Goal: Task Accomplishment & Management: Use online tool/utility

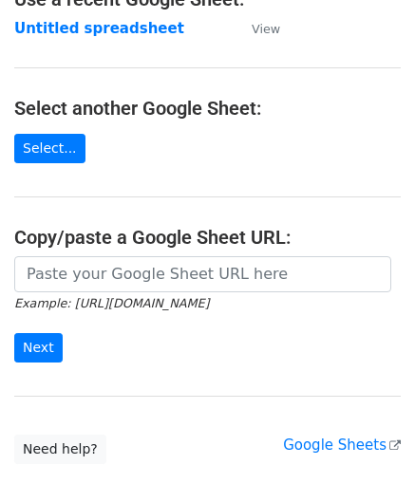
scroll to position [190, 0]
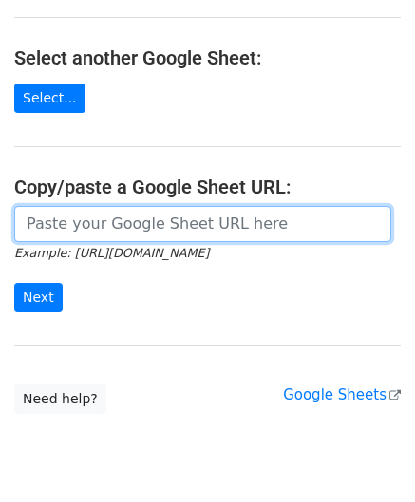
click at [104, 215] on input "url" at bounding box center [202, 224] width 377 height 36
paste input "[URL][DOMAIN_NAME]"
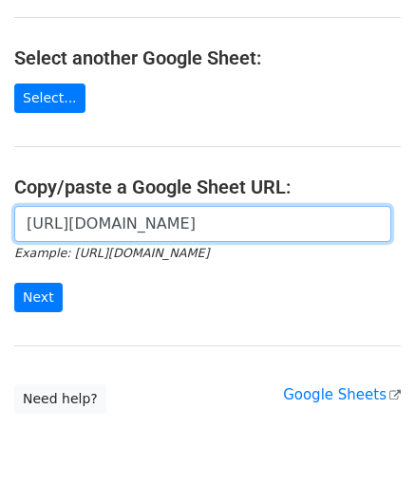
scroll to position [0, 411]
type input "[URL][DOMAIN_NAME]"
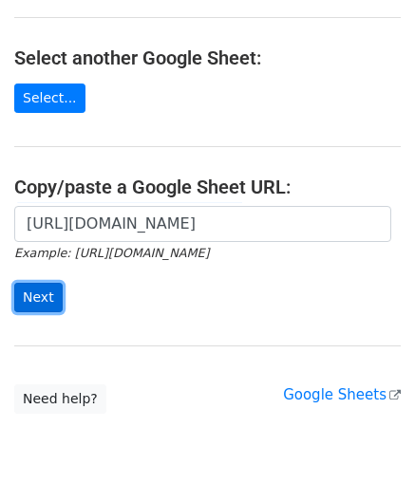
click at [40, 294] on input "Next" at bounding box center [38, 297] width 48 height 29
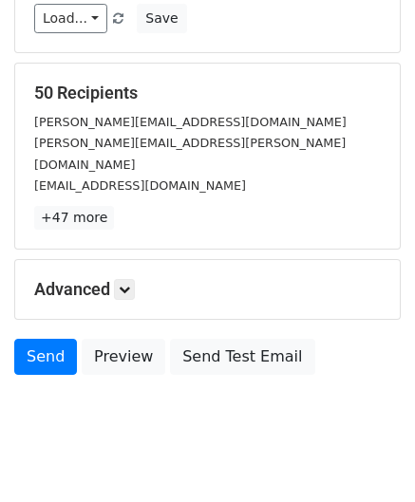
scroll to position [232, 0]
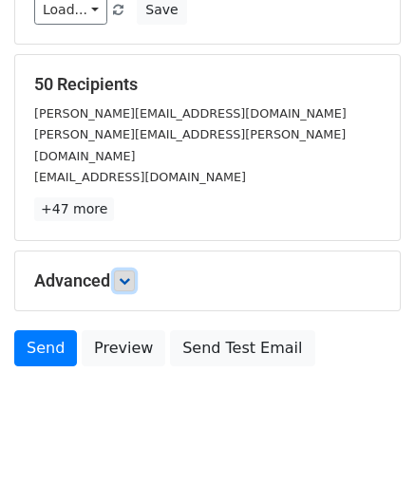
click at [134, 271] on link at bounding box center [124, 281] width 21 height 21
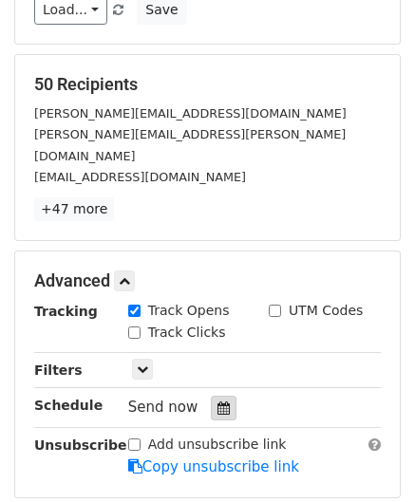
click at [218, 402] on icon at bounding box center [224, 408] width 12 height 13
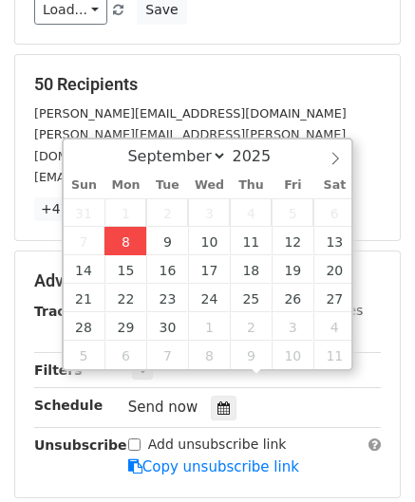
type input "2025-09-08 12:00"
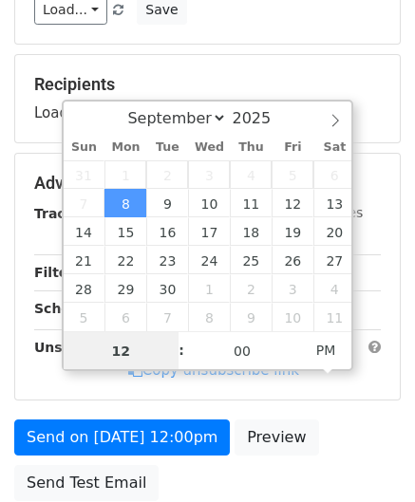
paste input "Hour"
type input "2"
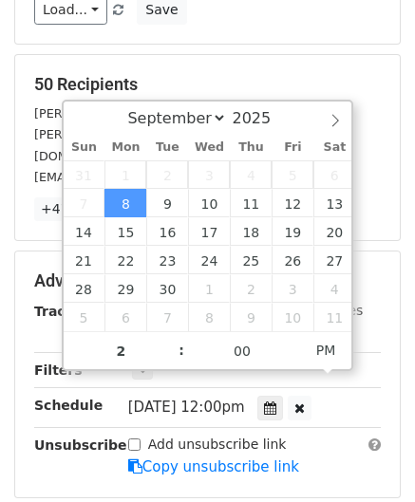
type input "2025-09-08 14:00"
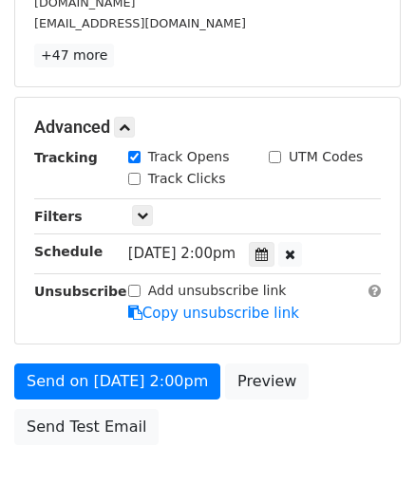
scroll to position [462, 0]
